Goal: Information Seeking & Learning: Learn about a topic

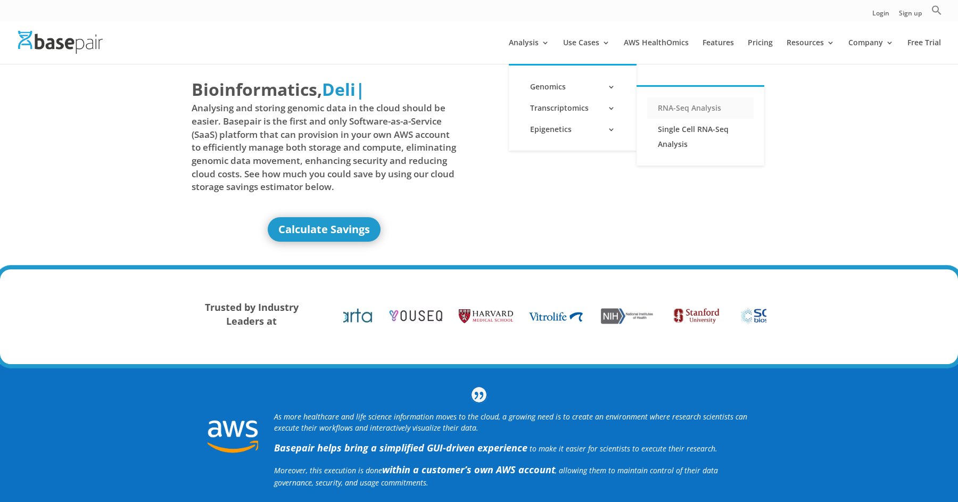
click at [669, 111] on link "RNA-Seq Analysis" at bounding box center [700, 107] width 106 height 21
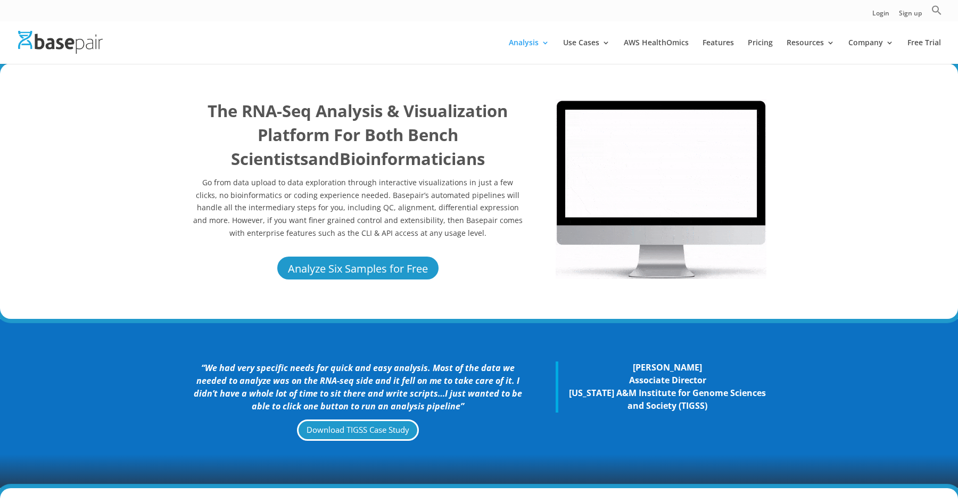
click at [634, 181] on img at bounding box center [661, 189] width 211 height 180
